Goal: Find specific page/section: Find specific page/section

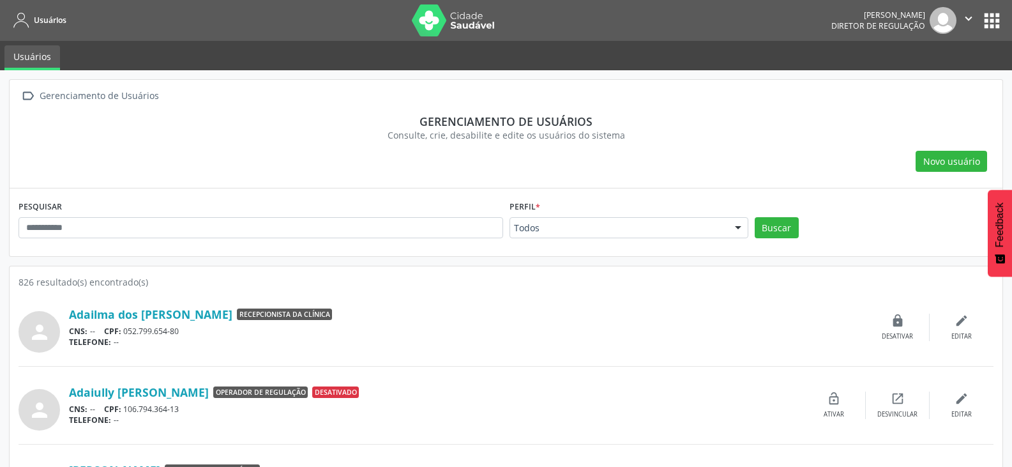
click at [988, 18] on button "apps" at bounding box center [992, 21] width 22 height 22
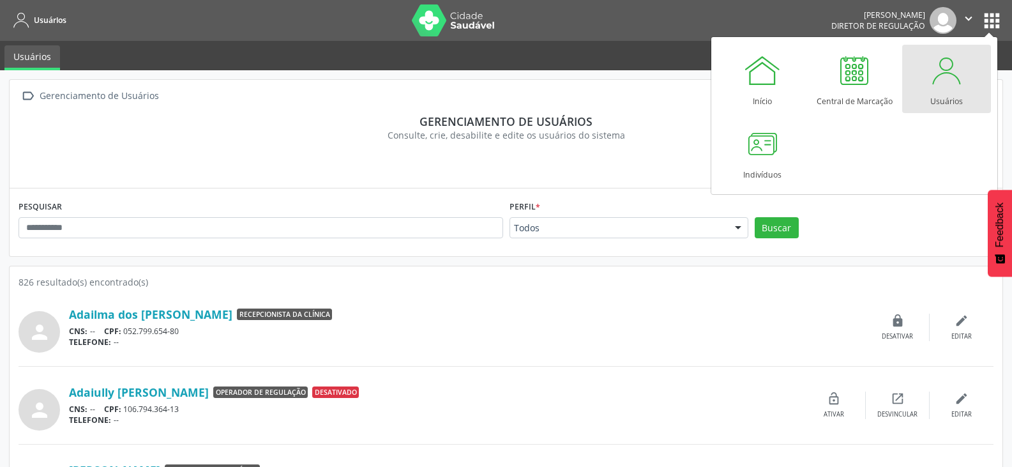
click at [944, 85] on div at bounding box center [946, 70] width 38 height 38
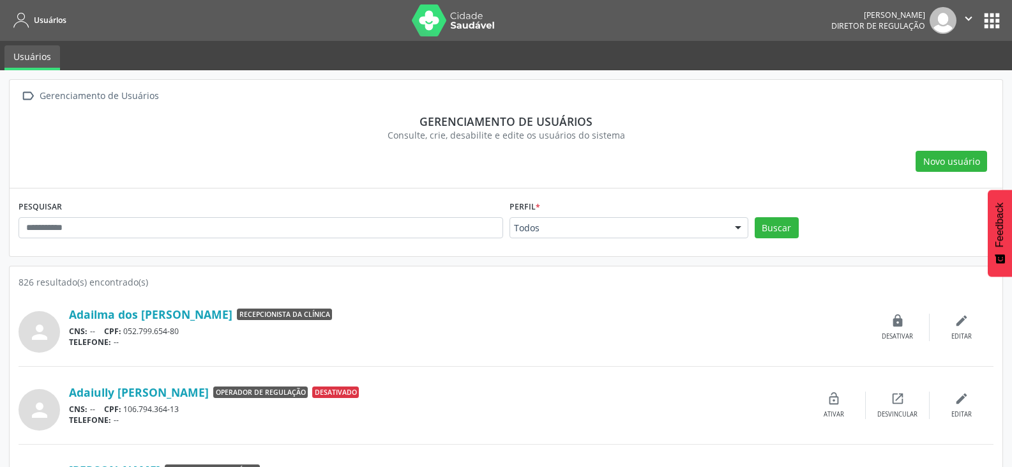
click at [970, 17] on icon "" at bounding box center [968, 18] width 14 height 14
click at [868, 34] on nav "Usuários [PERSON_NAME] Diretor de regulação  Configurações Sair apps" at bounding box center [506, 20] width 1012 height 41
click at [987, 7] on div "[PERSON_NAME] Diretor de regulação  Configurações Sair apps" at bounding box center [917, 20] width 172 height 27
click at [990, 17] on button "apps" at bounding box center [992, 21] width 22 height 22
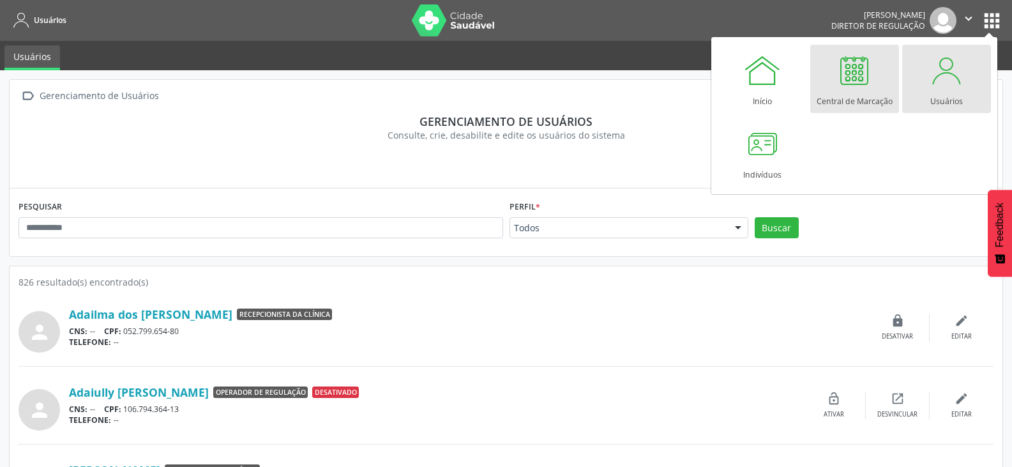
click at [840, 92] on div "Central de Marcação" at bounding box center [855, 97] width 76 height 17
